Goal: Task Accomplishment & Management: Manage account settings

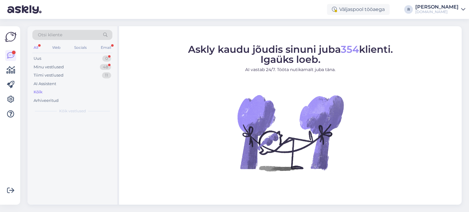
click at [39, 45] on div "All" at bounding box center [35, 48] width 7 height 8
click at [38, 91] on div "Kõik" at bounding box center [38, 92] width 9 height 6
click at [37, 47] on div "All" at bounding box center [35, 48] width 7 height 8
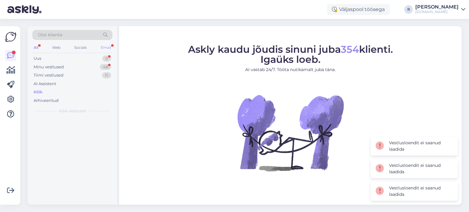
click at [108, 47] on div "Email" at bounding box center [106, 48] width 13 height 8
click at [33, 58] on div "Uus 0" at bounding box center [72, 58] width 80 height 9
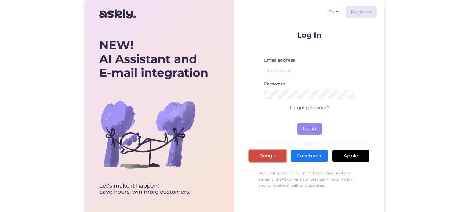
click at [268, 158] on link "Google" at bounding box center [267, 156] width 37 height 12
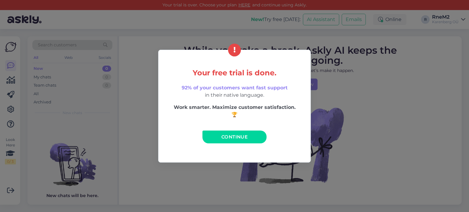
click at [237, 139] on span "Continue" at bounding box center [235, 137] width 26 height 6
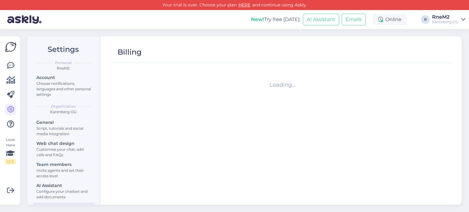
click at [439, 18] on div "RneM2" at bounding box center [445, 17] width 27 height 5
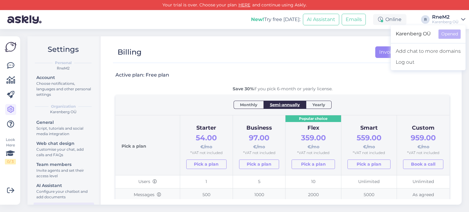
click at [426, 6] on div "Your trial is over. Choose your plan HERE and continue using Askly." at bounding box center [234, 5] width 469 height 10
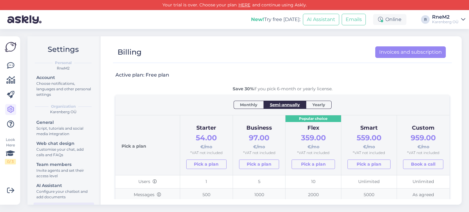
click at [456, 21] on div "Karenberg OÜ" at bounding box center [445, 22] width 27 height 5
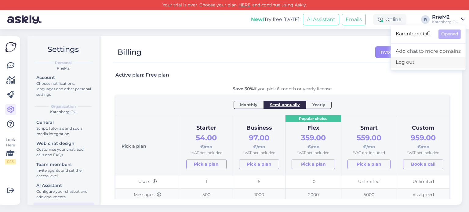
click at [417, 60] on div "Log out" at bounding box center [428, 62] width 75 height 11
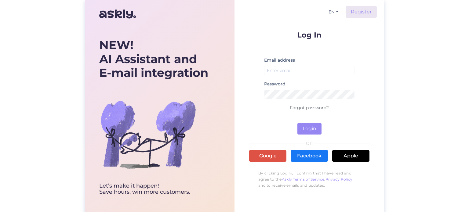
click at [319, 75] on div "Email address" at bounding box center [309, 69] width 90 height 24
click at [314, 71] on input "email" at bounding box center [309, 70] width 90 height 9
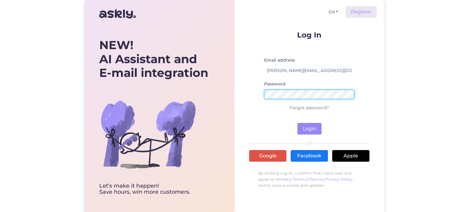
click at [298, 123] on button "Login" at bounding box center [310, 129] width 24 height 12
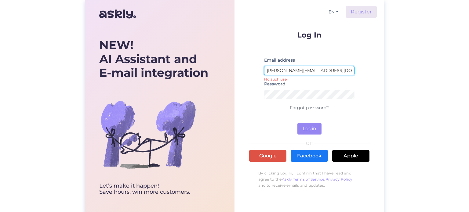
drag, startPoint x: 279, startPoint y: 72, endPoint x: 198, endPoint y: 75, distance: 81.0
click at [198, 75] on div "NEW! AI Assistant and E-mail integration Let’s make it happen! Save hours, win …" at bounding box center [234, 108] width 299 height 217
type input "info@tupsunupsu.ee"
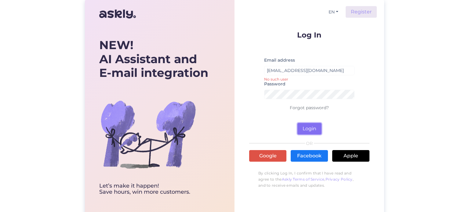
click at [313, 130] on button "Login" at bounding box center [310, 129] width 24 height 12
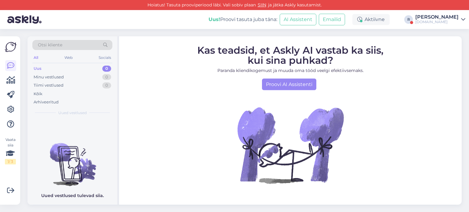
click at [464, 18] on icon at bounding box center [463, 19] width 4 height 5
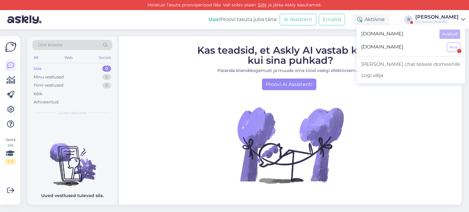
click at [415, 48] on span "tupsunupsu.ee" at bounding box center [401, 46] width 81 height 9
click at [452, 49] on button "Ava" at bounding box center [453, 46] width 13 height 9
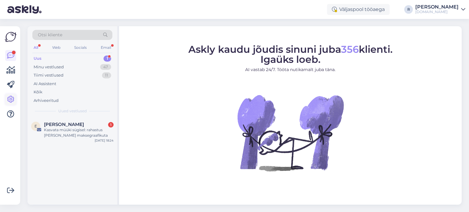
click at [7, 97] on icon at bounding box center [10, 99] width 7 height 7
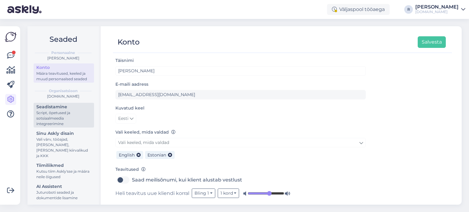
scroll to position [31, 0]
